Goal: Task Accomplishment & Management: Complete application form

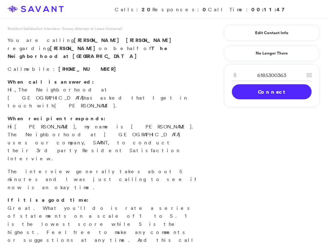
click at [259, 87] on link "Connect" at bounding box center [272, 91] width 80 height 15
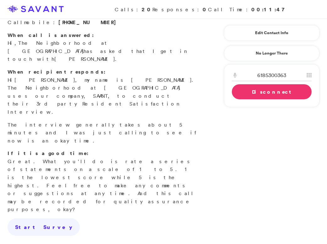
scroll to position [50, 0]
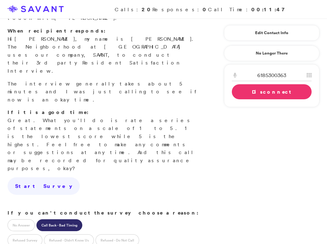
scroll to position [91, 0]
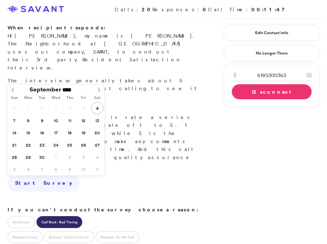
type input "**********"
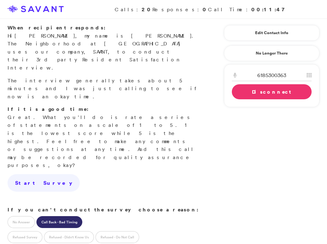
click at [218, 162] on div "Resident Satisfaction Interview - Survey Attempt: 4 - ID: 374690 - Leave Voicem…" at bounding box center [163, 152] width 327 height 434
click at [246, 95] on link "Disconnect" at bounding box center [272, 91] width 80 height 15
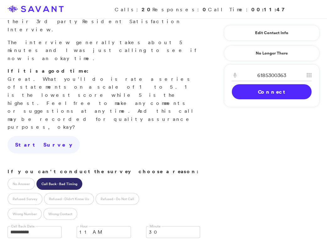
scroll to position [154, 0]
